Goal: Information Seeking & Learning: Learn about a topic

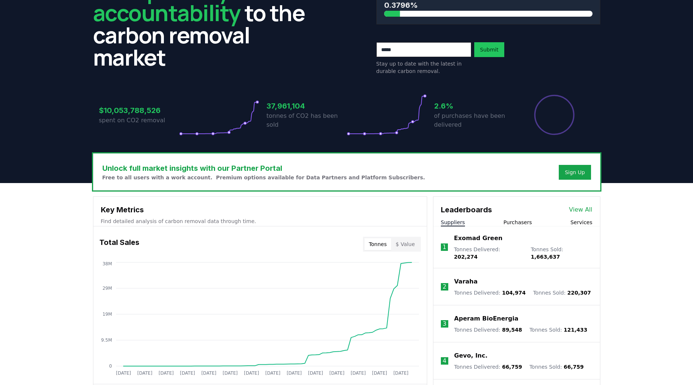
scroll to position [113, 0]
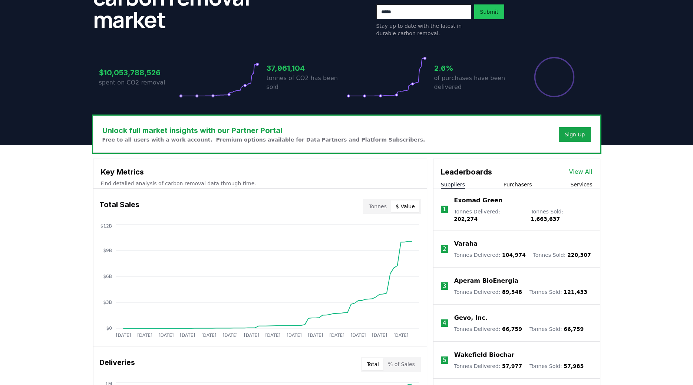
click at [406, 207] on button "$ Value" at bounding box center [405, 207] width 28 height 12
click at [381, 206] on button "Tonnes" at bounding box center [377, 207] width 27 height 12
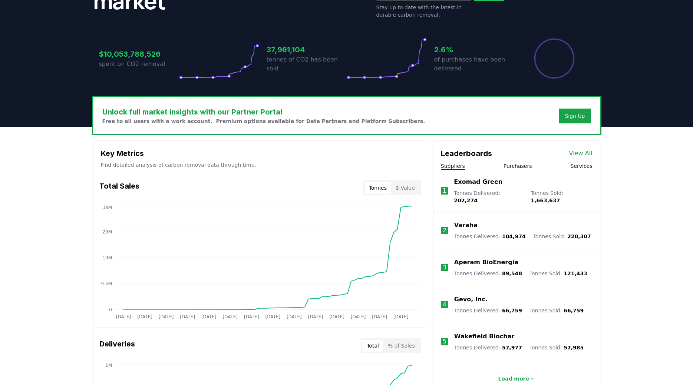
scroll to position [189, 0]
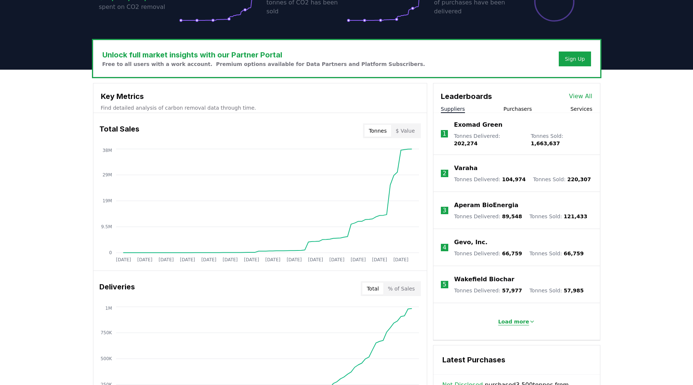
click at [521, 318] on p "Load more" at bounding box center [513, 321] width 31 height 7
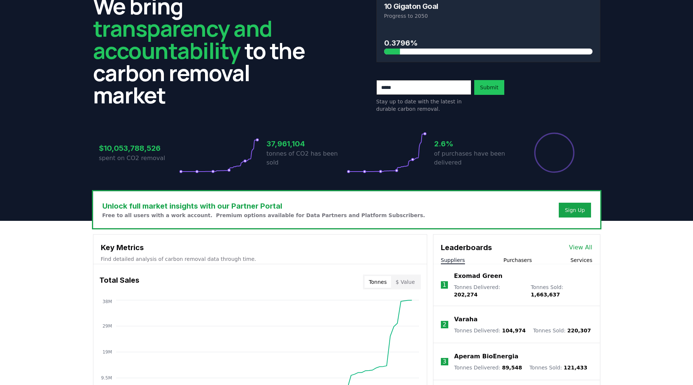
scroll to position [0, 0]
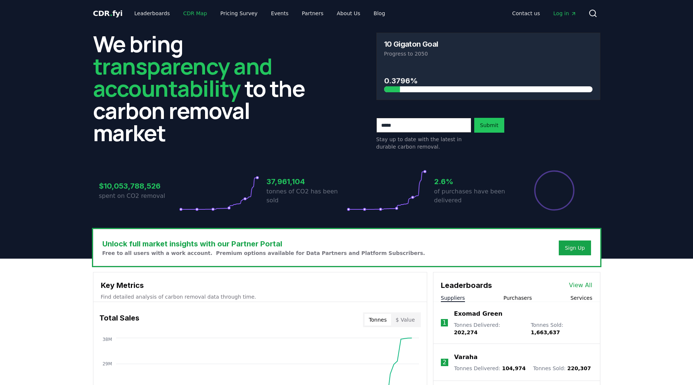
click at [195, 17] on link "CDR Map" at bounding box center [195, 13] width 36 height 13
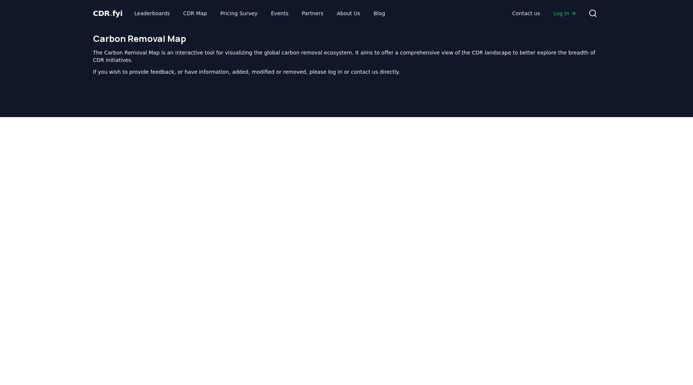
click at [14, 250] on div at bounding box center [346, 302] width 693 height 371
click at [147, 14] on link "Leaderboards" at bounding box center [151, 13] width 47 height 13
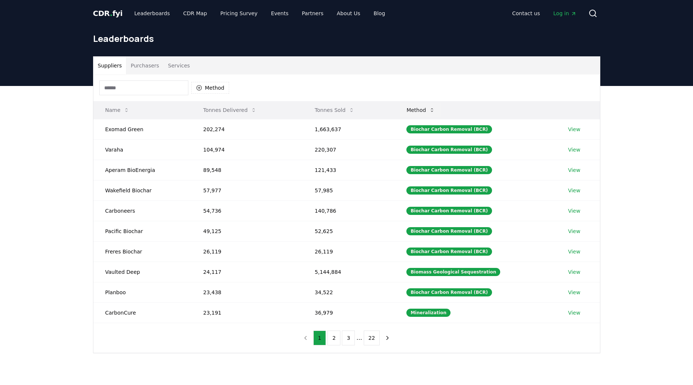
click at [423, 108] on button "Method" at bounding box center [420, 110] width 40 height 15
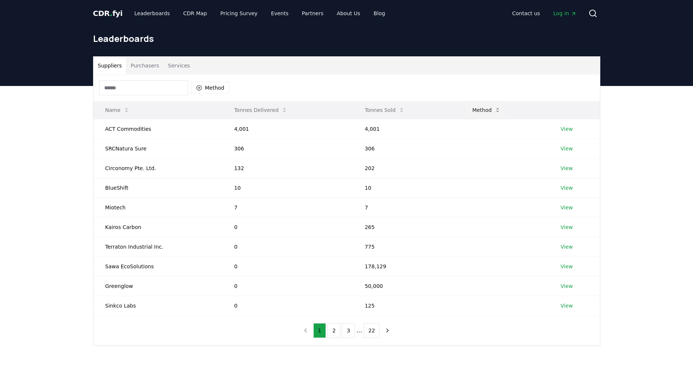
click at [473, 106] on button "Method" at bounding box center [486, 110] width 40 height 15
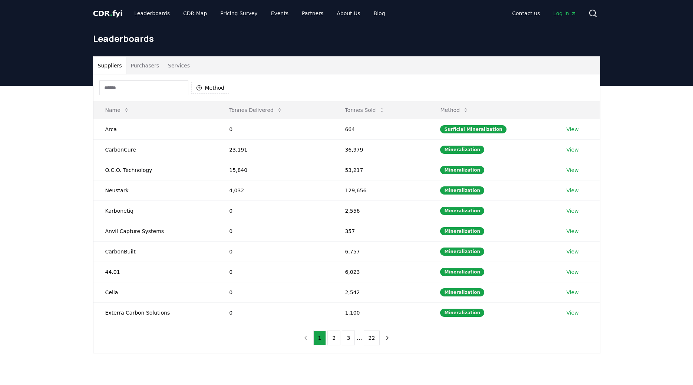
click at [141, 66] on button "Purchasers" at bounding box center [144, 66] width 37 height 18
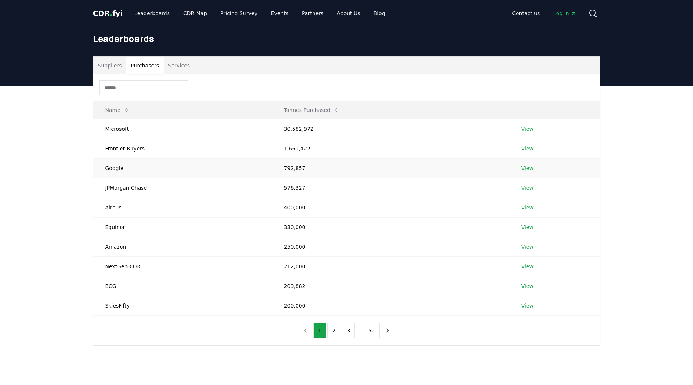
click at [528, 169] on link "View" at bounding box center [527, 168] width 12 height 7
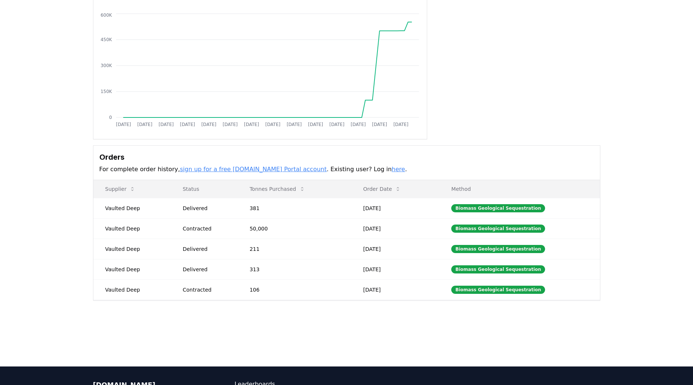
scroll to position [76, 0]
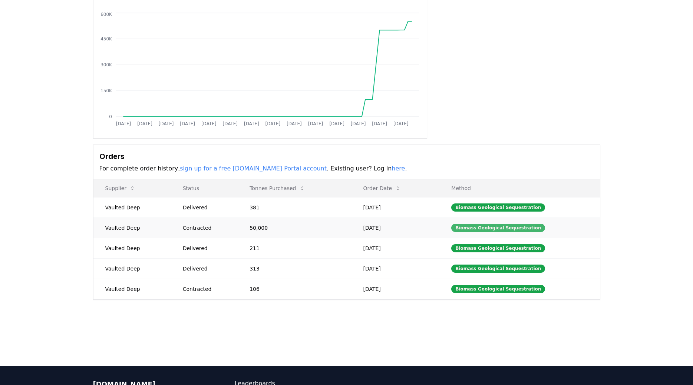
click at [509, 229] on div "Biomass Geological Sequestration" at bounding box center [498, 228] width 94 height 8
drag, startPoint x: 476, startPoint y: 207, endPoint x: 357, endPoint y: 211, distance: 118.7
click at [476, 207] on div "Biomass Geological Sequestration" at bounding box center [498, 208] width 94 height 8
click at [263, 228] on td "50,000" at bounding box center [294, 228] width 113 height 20
click at [202, 232] on td "Contracted" at bounding box center [204, 228] width 67 height 20
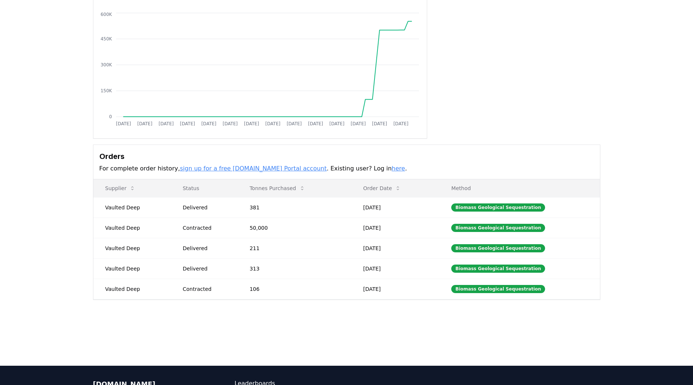
click at [209, 170] on link "sign up for a free [DOMAIN_NAME] Portal account" at bounding box center [253, 168] width 147 height 7
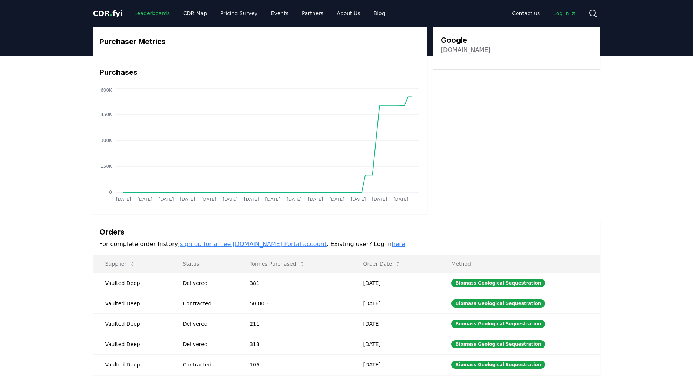
click at [149, 8] on link "Leaderboards" at bounding box center [151, 13] width 47 height 13
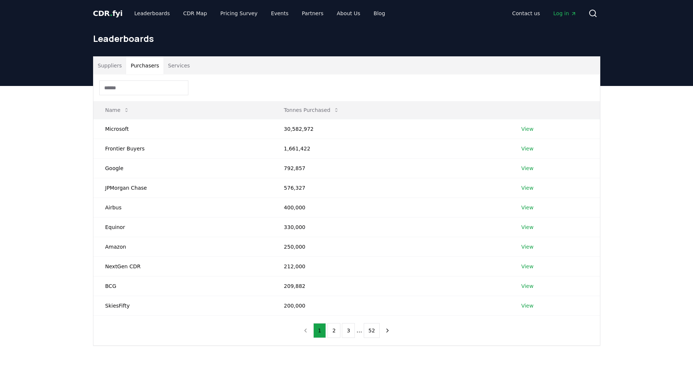
click at [138, 62] on button "Purchasers" at bounding box center [144, 66] width 37 height 18
click at [532, 224] on link "View" at bounding box center [527, 227] width 12 height 7
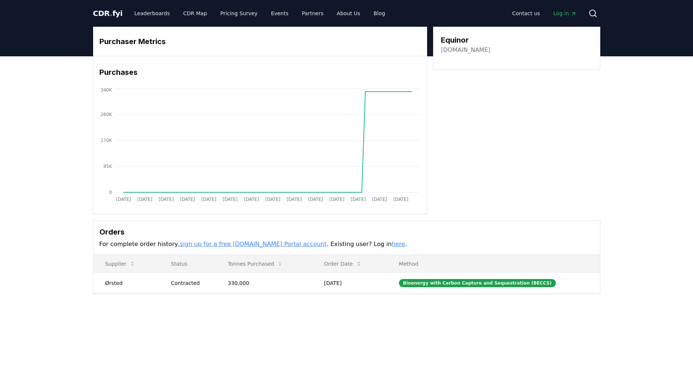
click at [122, 286] on td "Ørsted" at bounding box center [126, 283] width 66 height 20
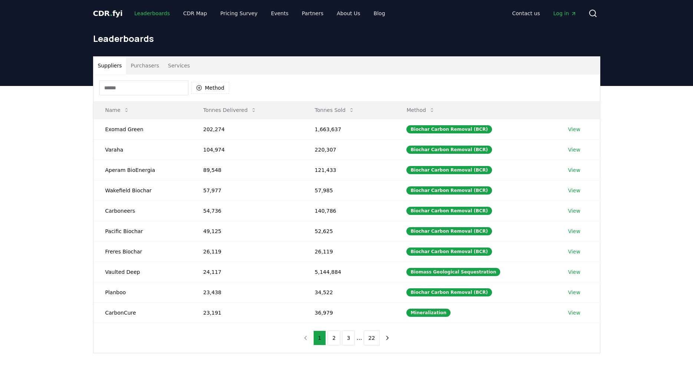
click at [155, 16] on link "Leaderboards" at bounding box center [151, 13] width 47 height 13
click at [230, 16] on link "Pricing Survey" at bounding box center [238, 13] width 49 height 13
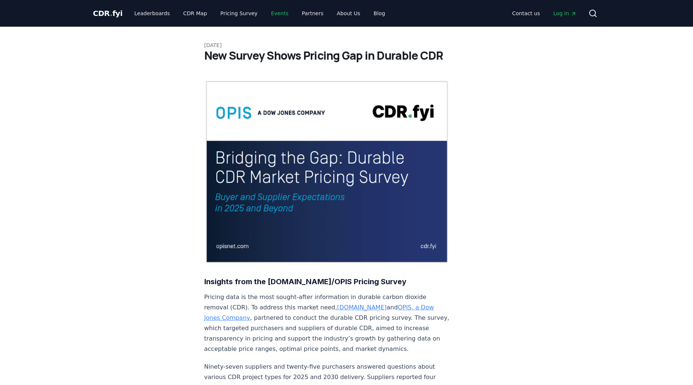
click at [270, 16] on link "Events" at bounding box center [279, 13] width 29 height 13
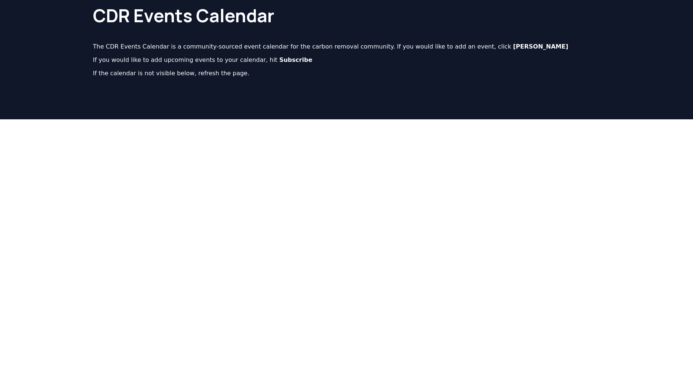
scroll to position [76, 0]
